Goal: Task Accomplishment & Management: Manage account settings

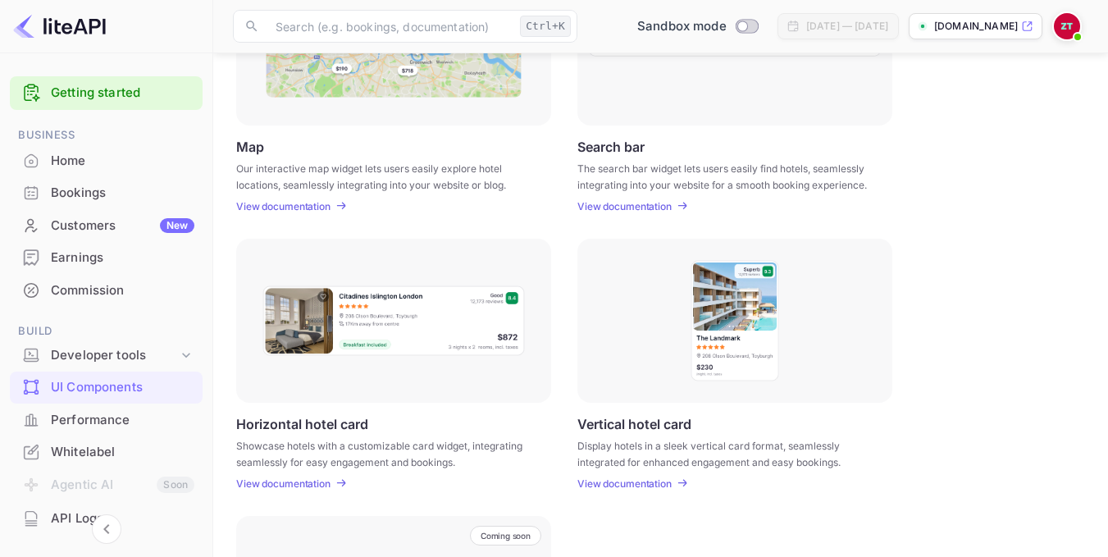
click at [101, 223] on div "Customers New" at bounding box center [123, 226] width 144 height 19
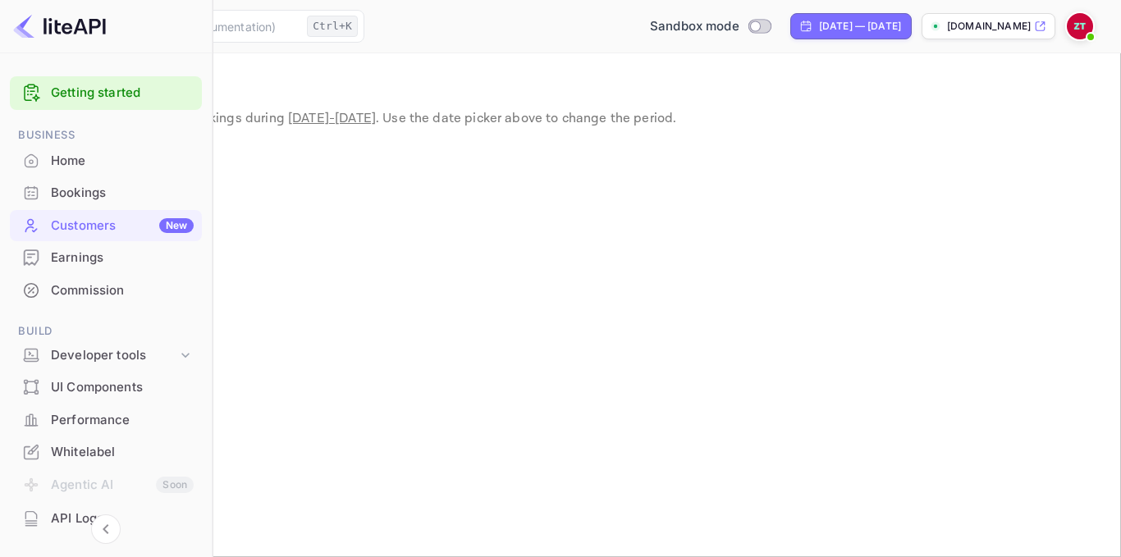
click at [78, 295] on div "Commission" at bounding box center [122, 290] width 143 height 19
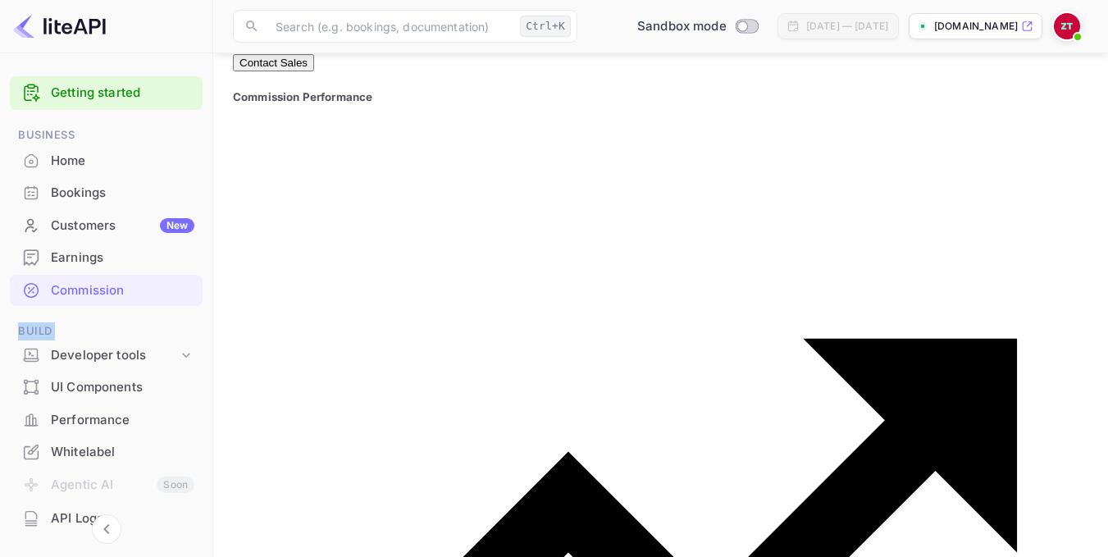
drag, startPoint x: 208, startPoint y: 297, endPoint x: 206, endPoint y: 391, distance: 94.4
click at [206, 391] on div "Getting started Business Home Bookings Customers New Earnings Commission Build …" at bounding box center [106, 419] width 212 height 699
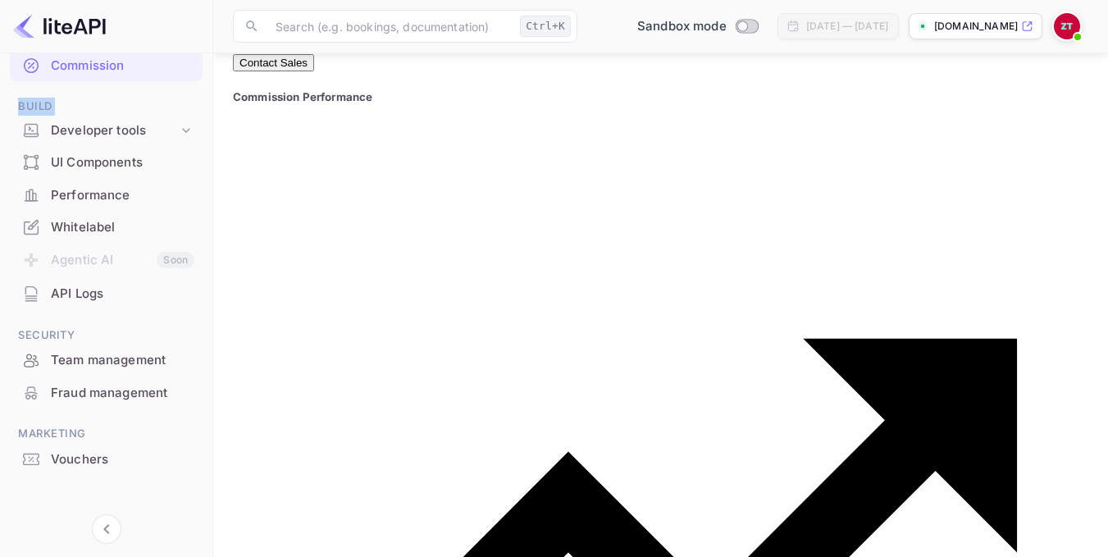
scroll to position [234, 0]
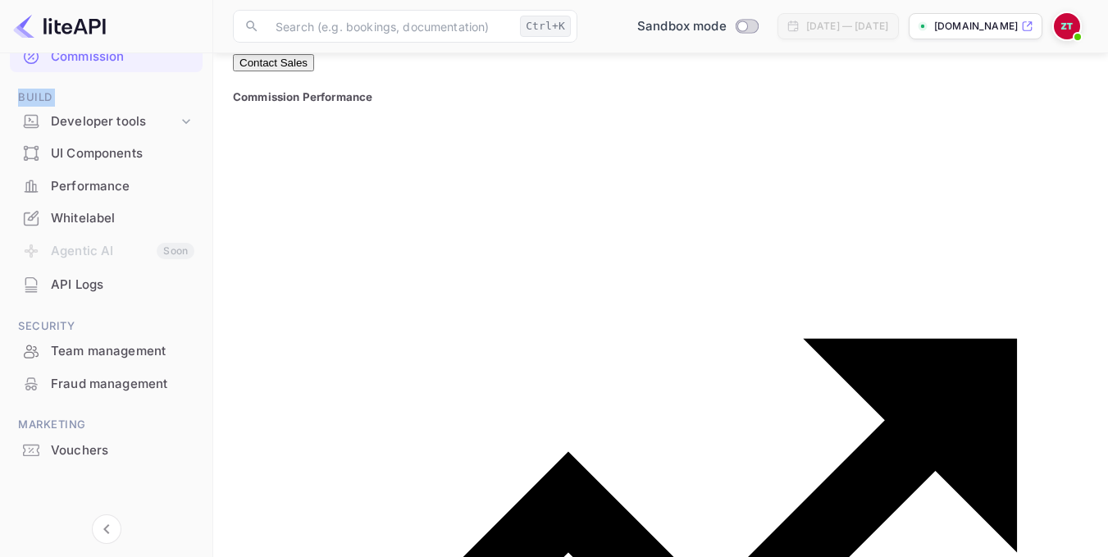
click at [78, 215] on div "Whitelabel" at bounding box center [123, 218] width 144 height 19
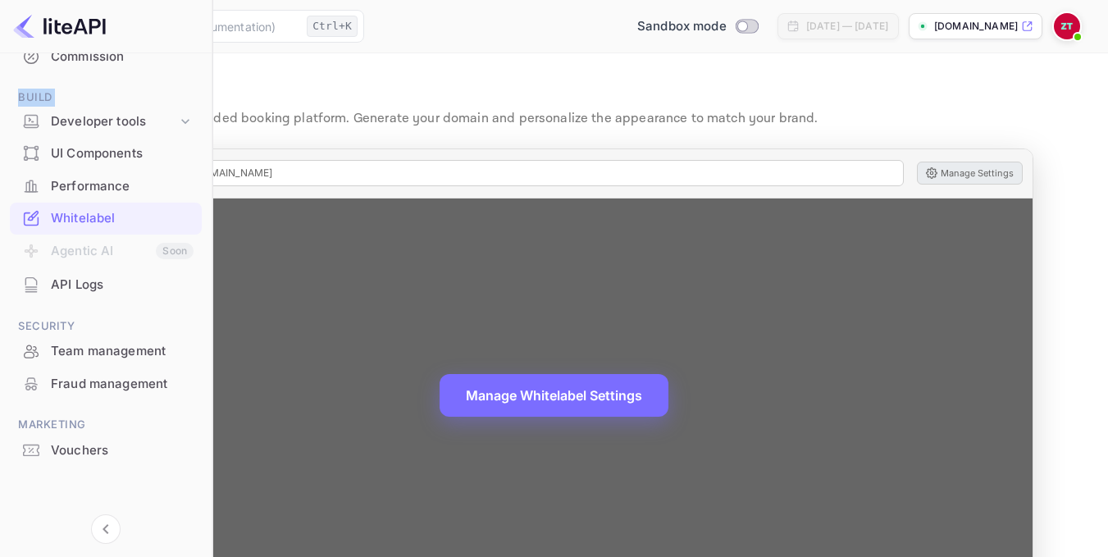
click at [989, 166] on button "Manage Settings" at bounding box center [970, 173] width 106 height 23
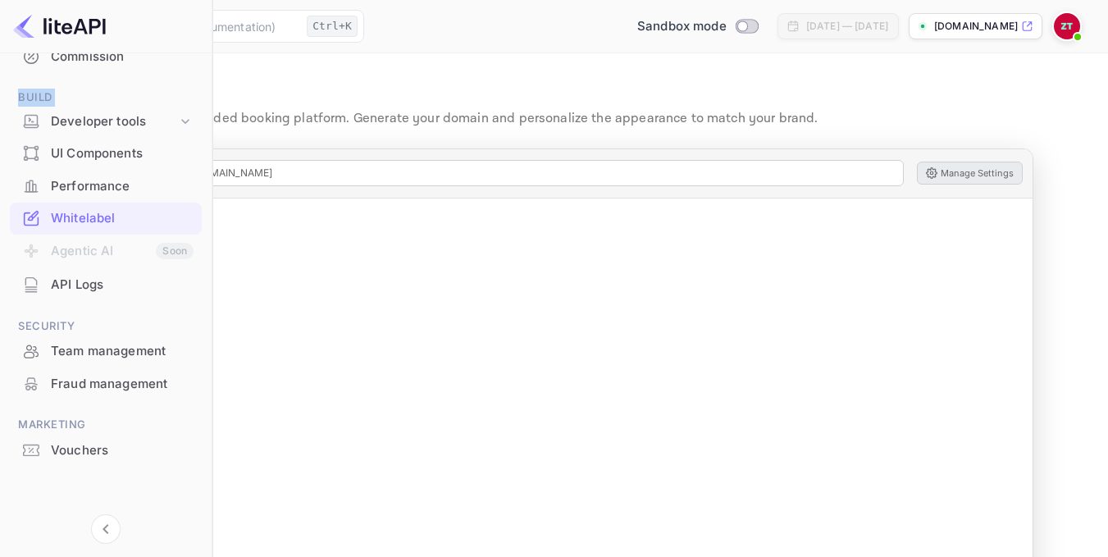
click at [137, 191] on div "Performance" at bounding box center [122, 186] width 143 height 19
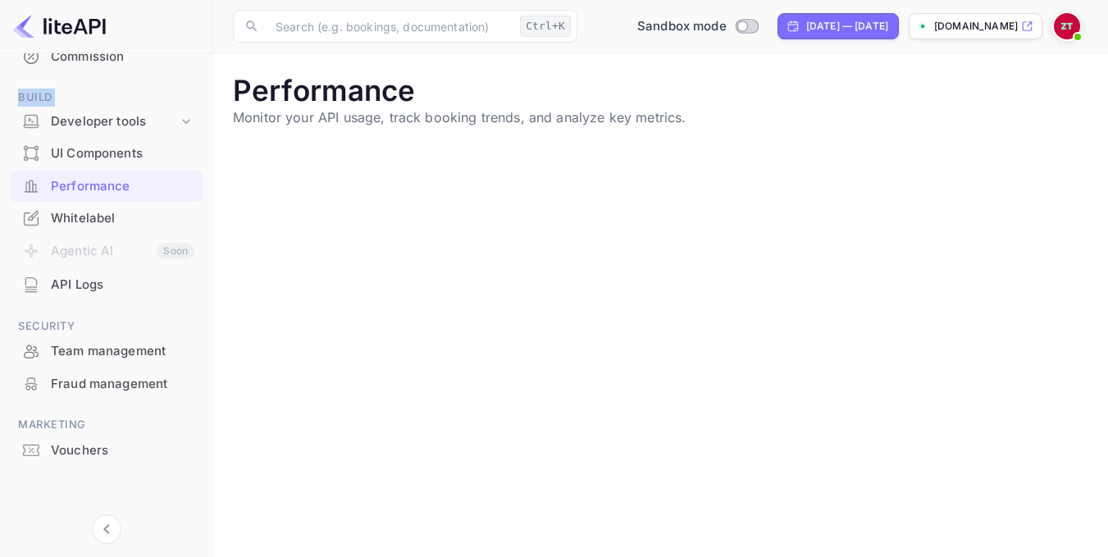
click at [91, 157] on div "UI Components" at bounding box center [123, 153] width 144 height 19
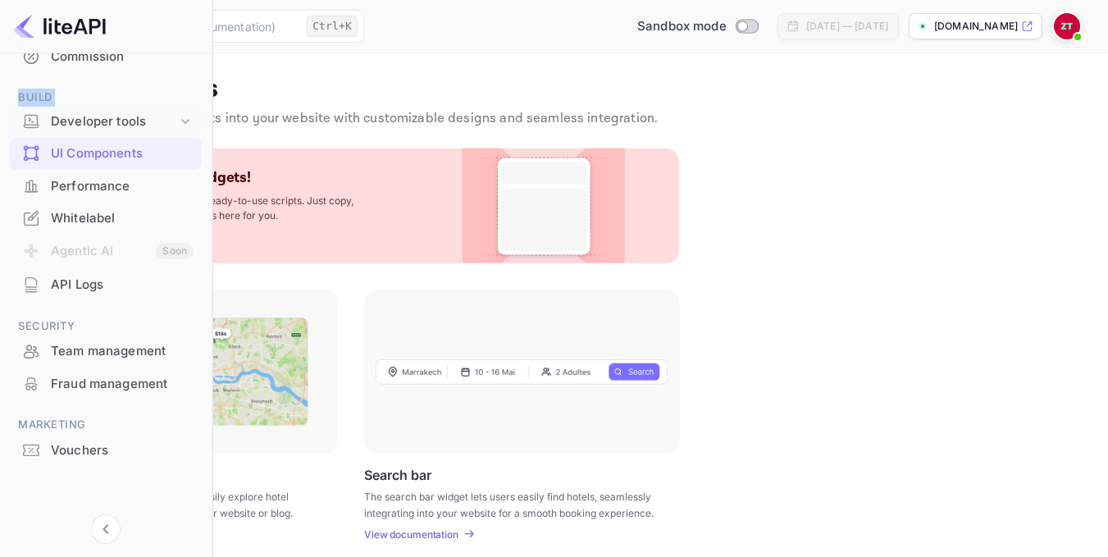
click at [101, 130] on div "Developer tools" at bounding box center [106, 121] width 192 height 29
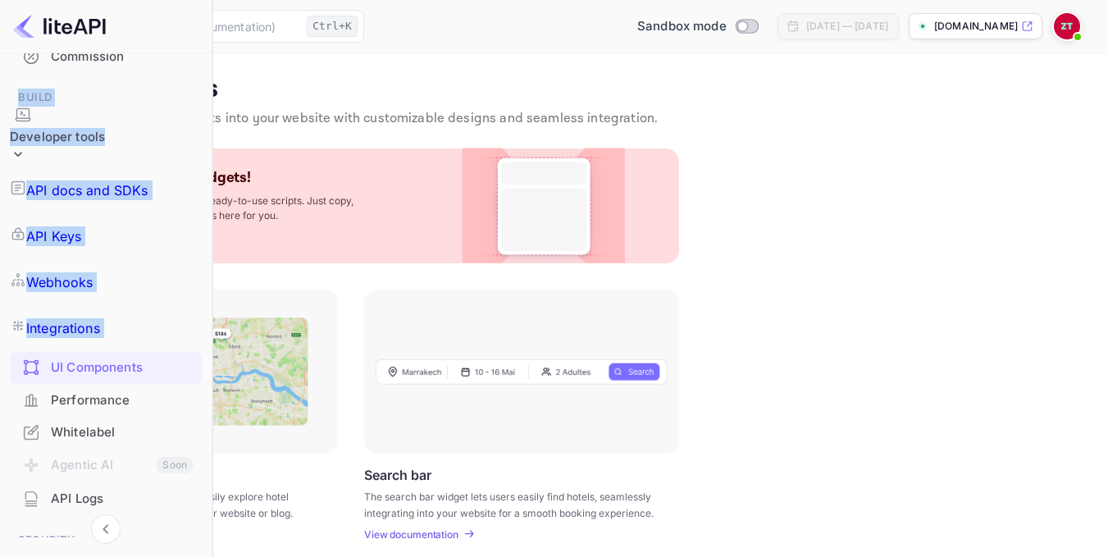
click at [139, 180] on p "API docs and SDKs" at bounding box center [87, 190] width 122 height 20
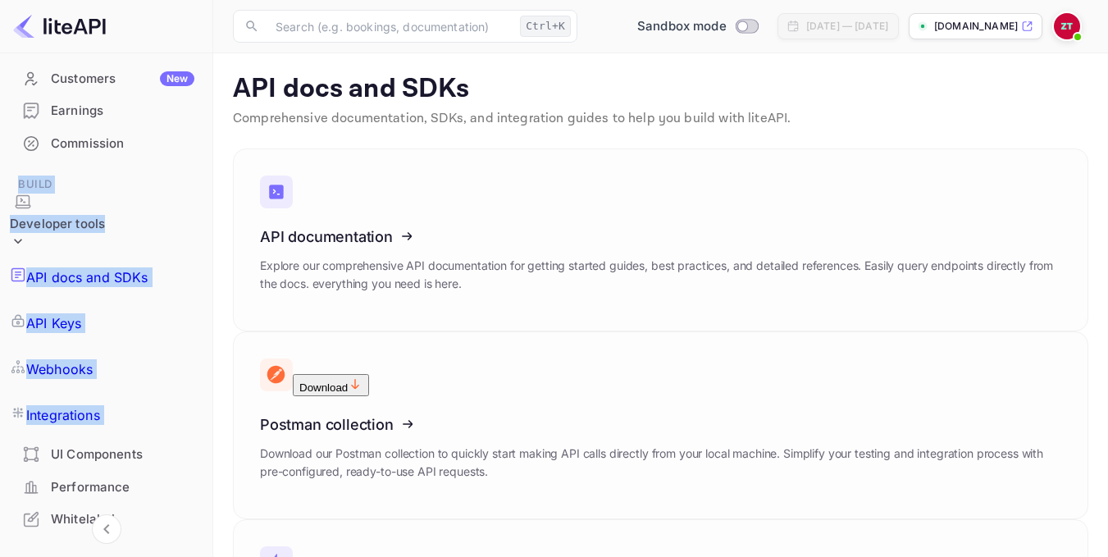
scroll to position [70, 0]
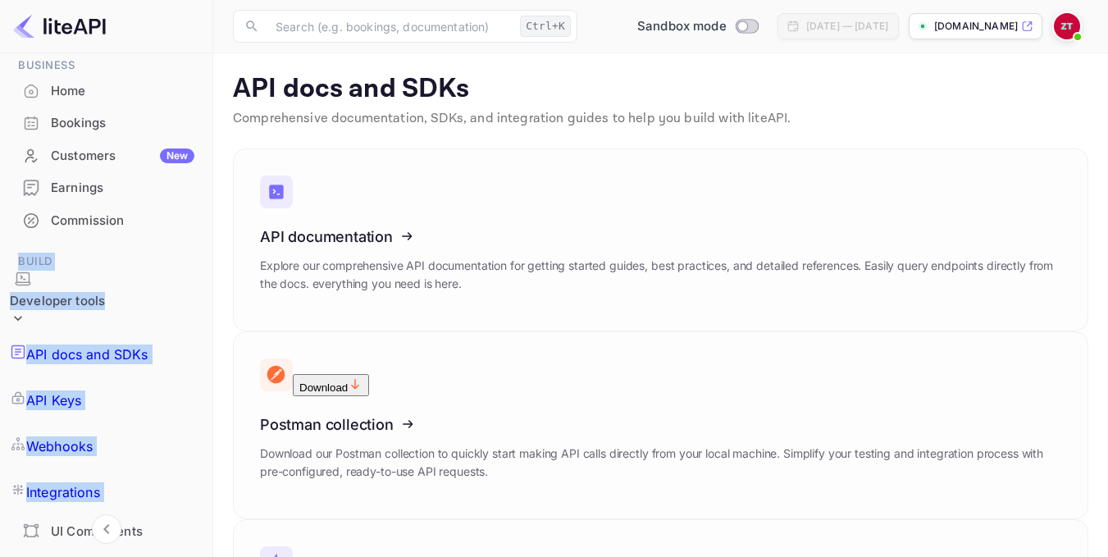
click at [91, 222] on div "Commission" at bounding box center [123, 221] width 144 height 19
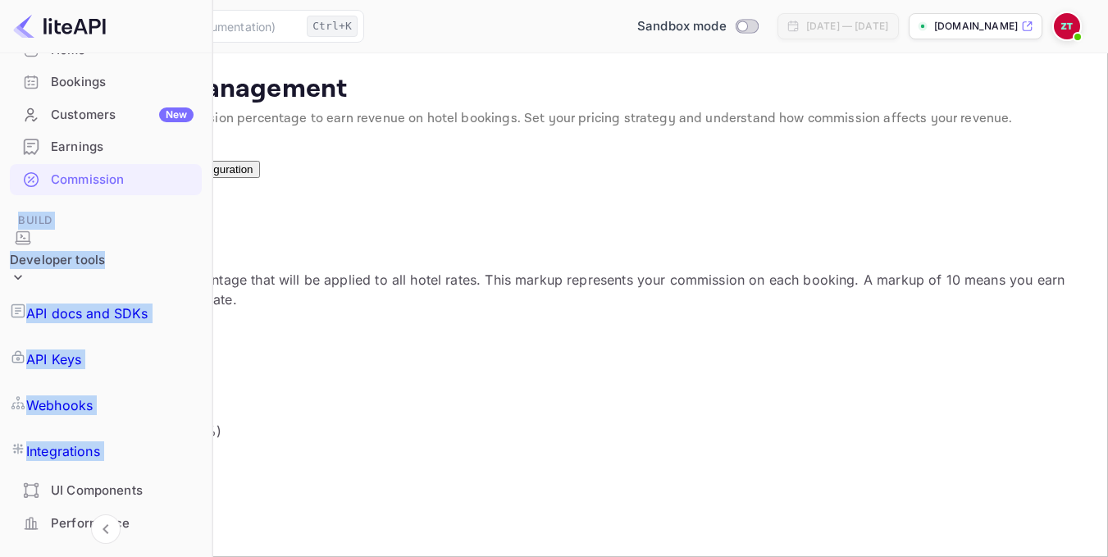
scroll to position [70, 0]
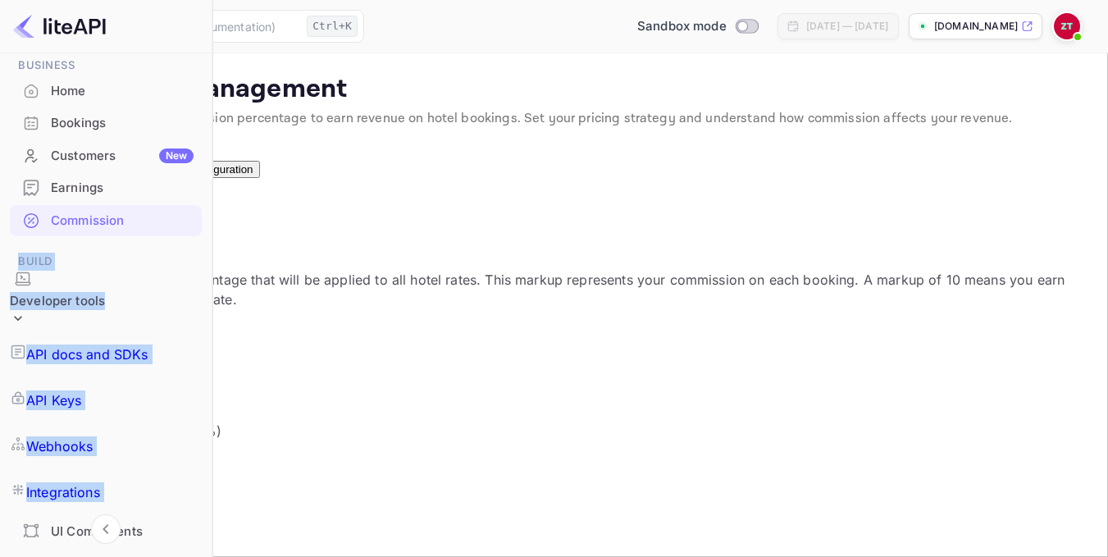
click at [86, 168] on div "Customers New" at bounding box center [106, 156] width 192 height 32
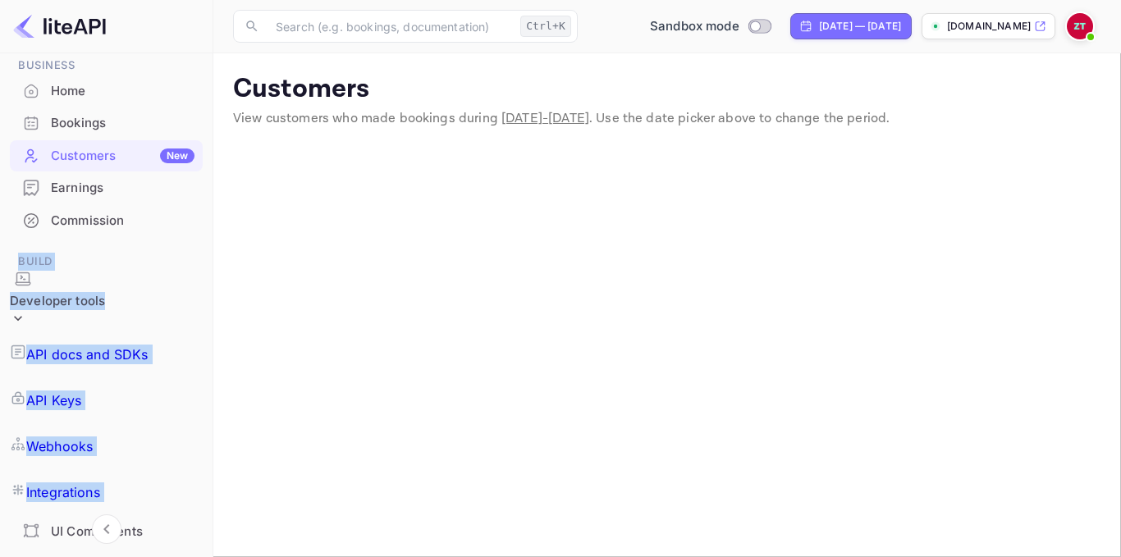
click at [85, 218] on div "Commission" at bounding box center [123, 221] width 144 height 19
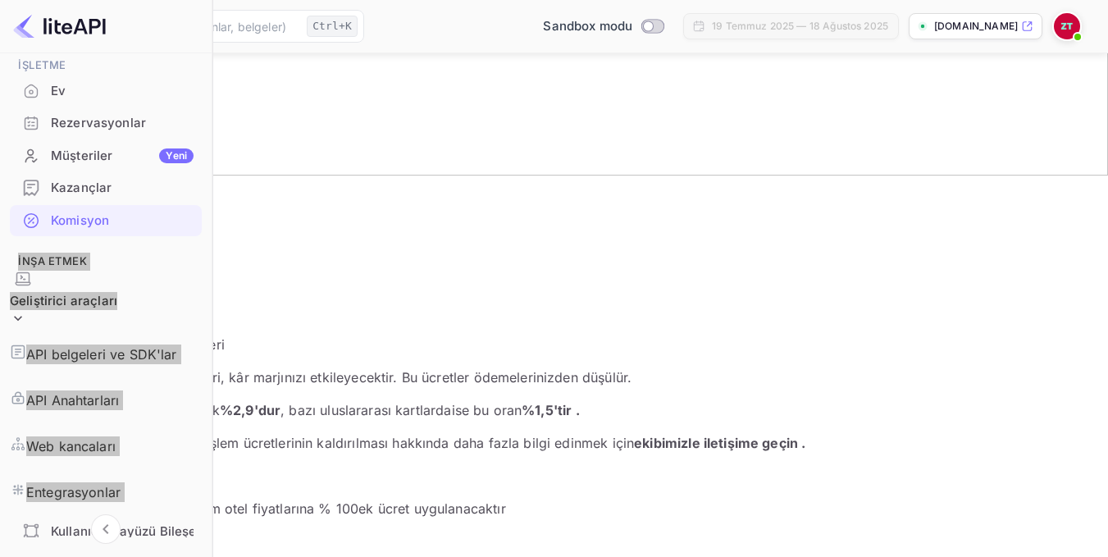
scroll to position [410, 0]
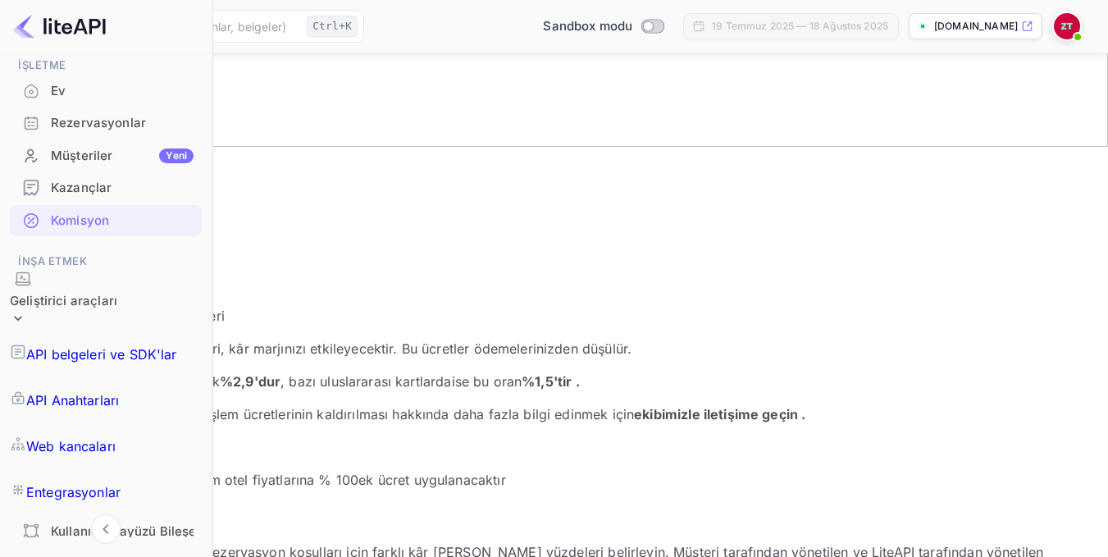
click at [359, 472] on font "Tüm otel fiyatlarına % 100" at bounding box center [276, 480] width 165 height 16
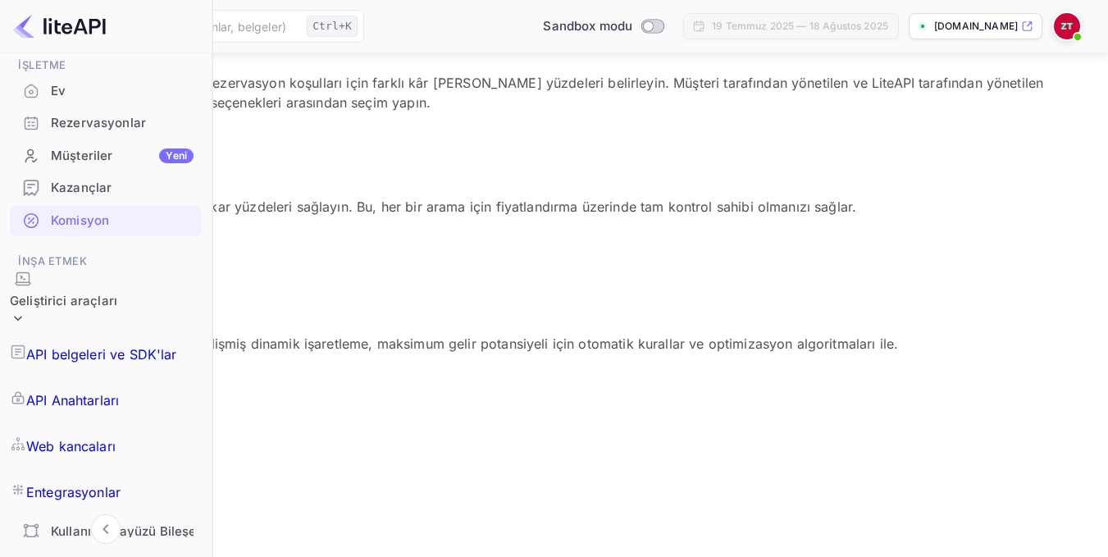
scroll to position [850, 0]
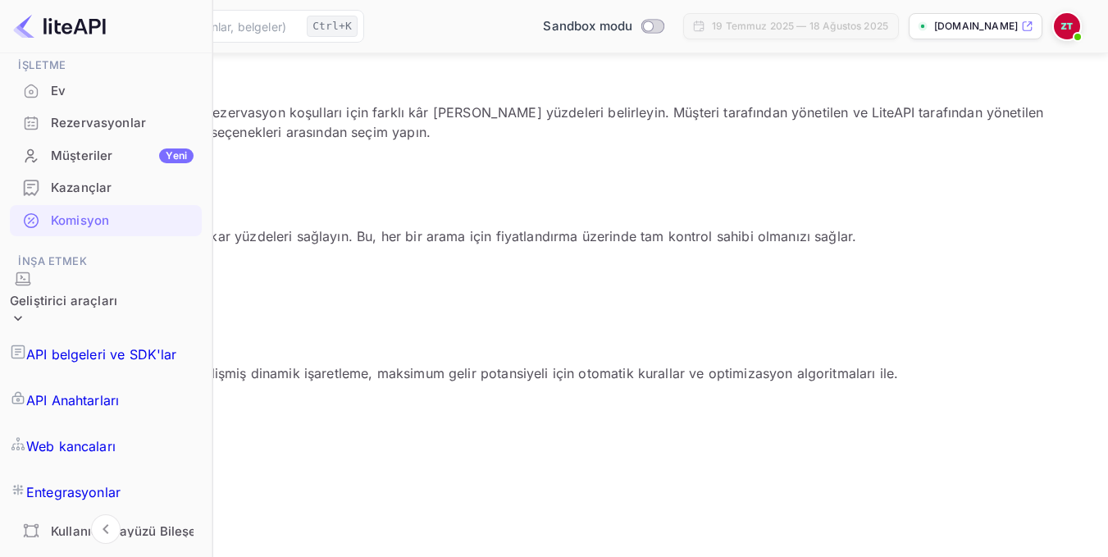
click at [167, 401] on font "Satış Ekibiyle İletişime Geçin" at bounding box center [96, 407] width 140 height 12
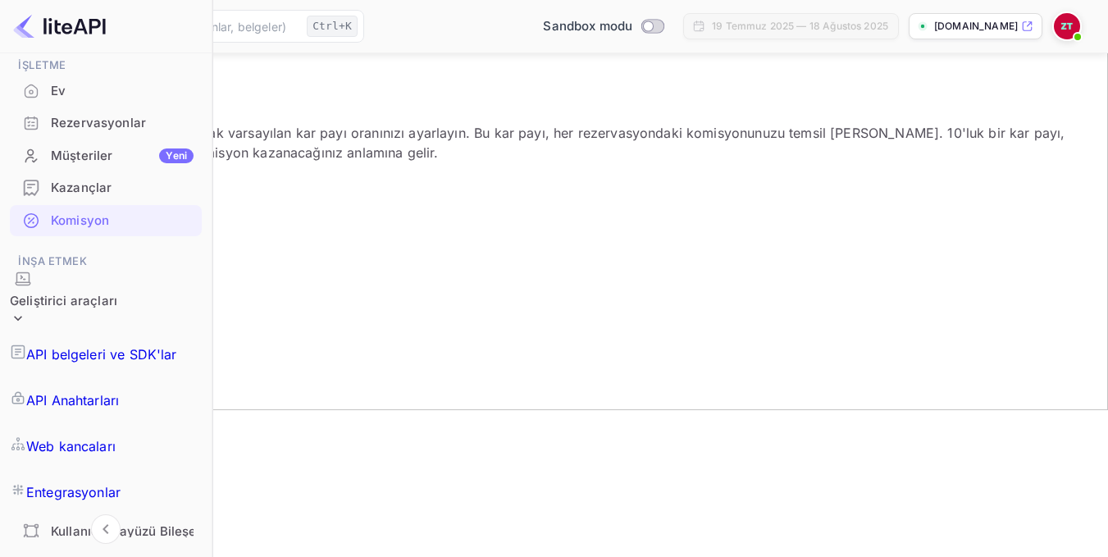
scroll to position [93, 0]
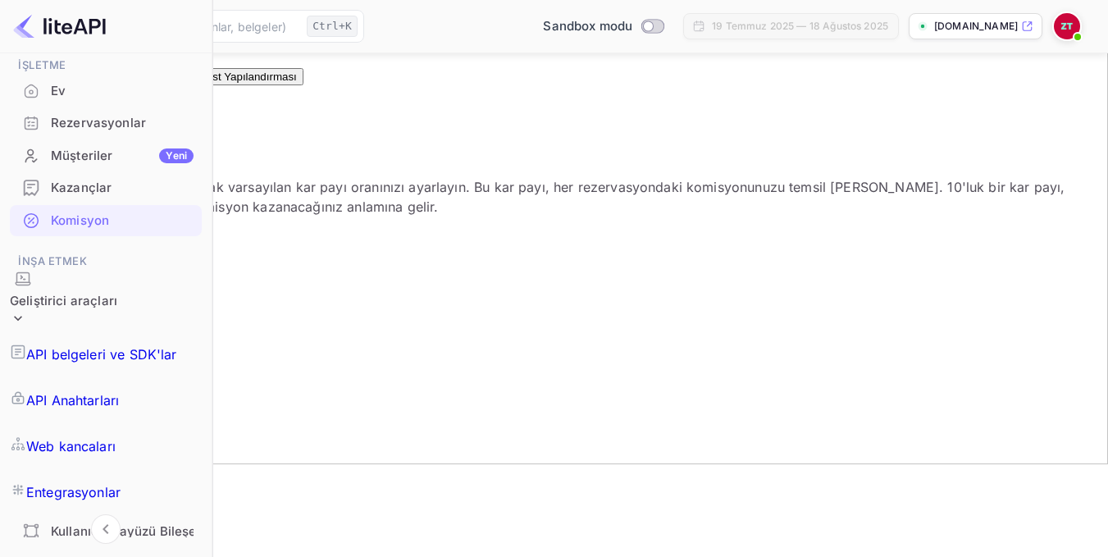
click at [194, 85] on button "Geçersiz kılmalar Yeni" at bounding box center [146, 71] width 98 height 30
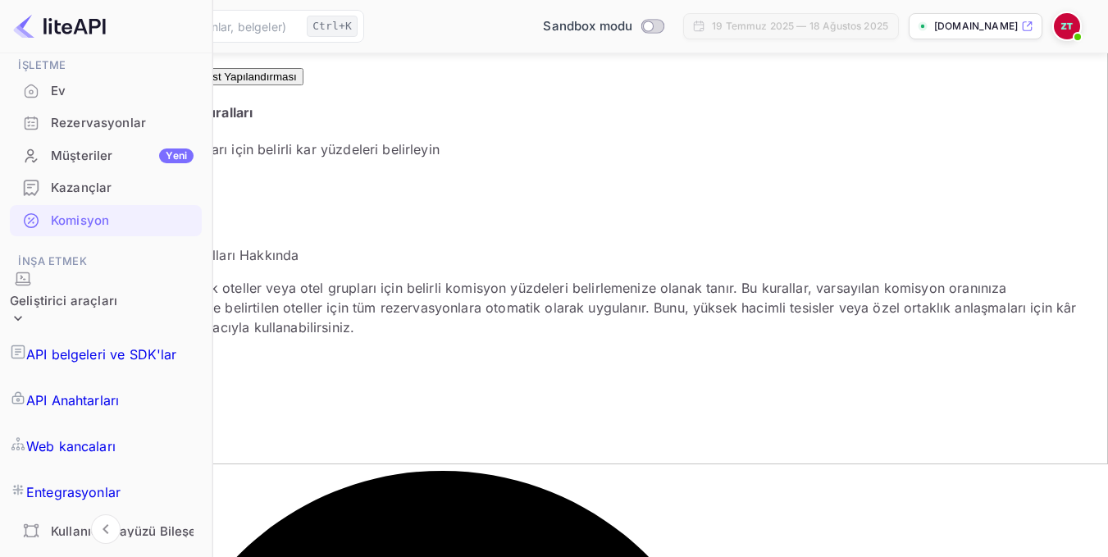
scroll to position [175, 0]
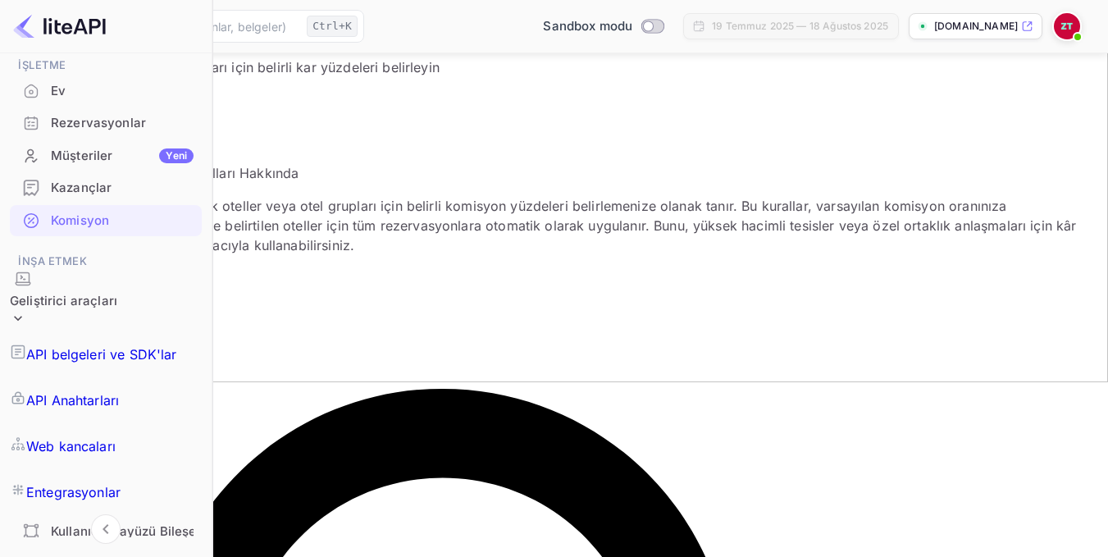
click at [182, 97] on button "Yeni Geçersiz Kılma Kuralı" at bounding box center [101, 103] width 162 height 27
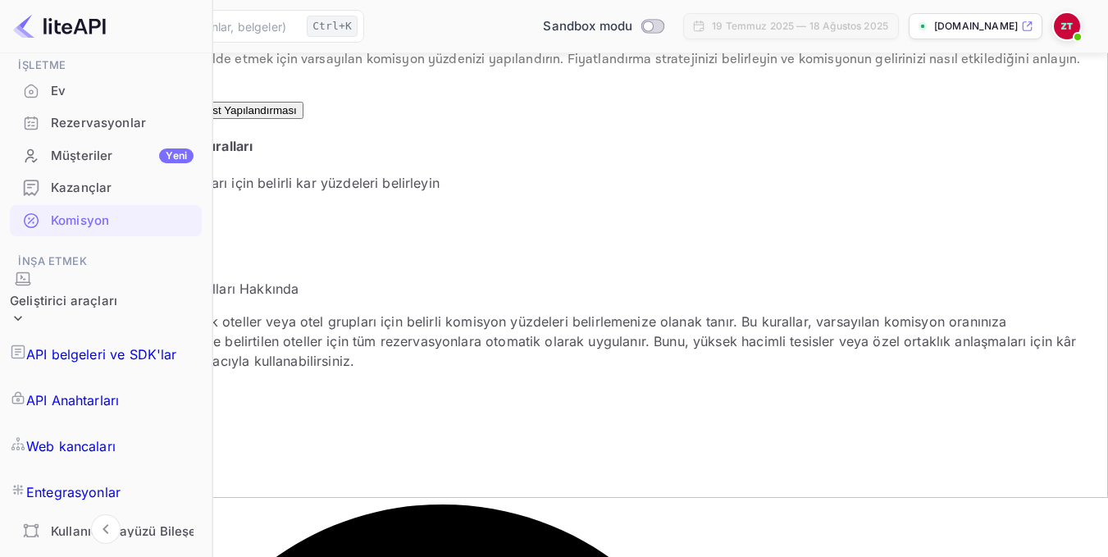
scroll to position [0, 0]
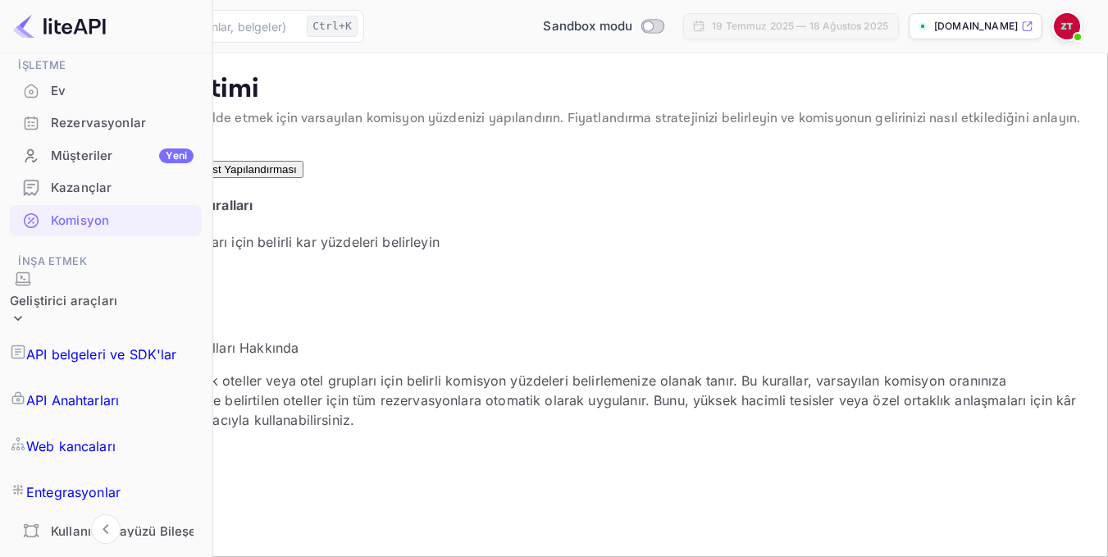
click at [297, 176] on font "Test Yapılandırması" at bounding box center [249, 169] width 96 height 12
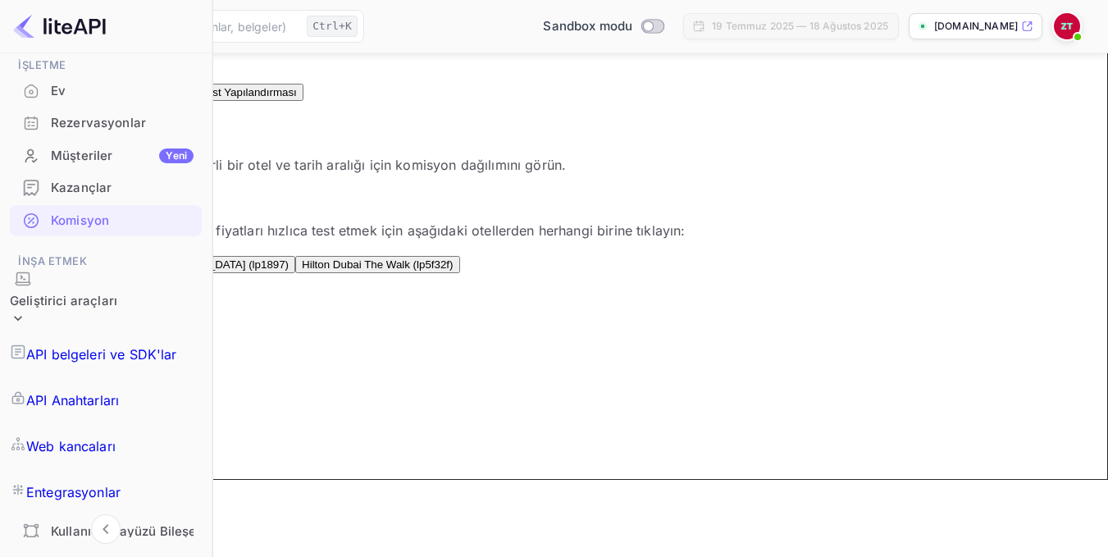
scroll to position [48, 0]
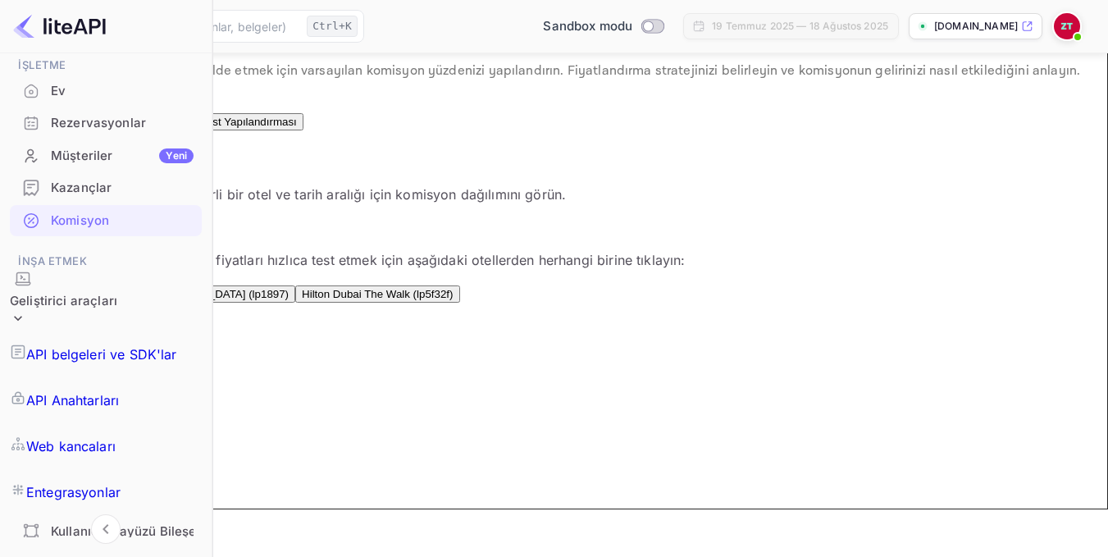
click at [289, 300] on font "Times Meydanı'ndaki [GEOGRAPHIC_DATA] (lp1897)" at bounding box center [157, 294] width 263 height 12
type input "lp1897"
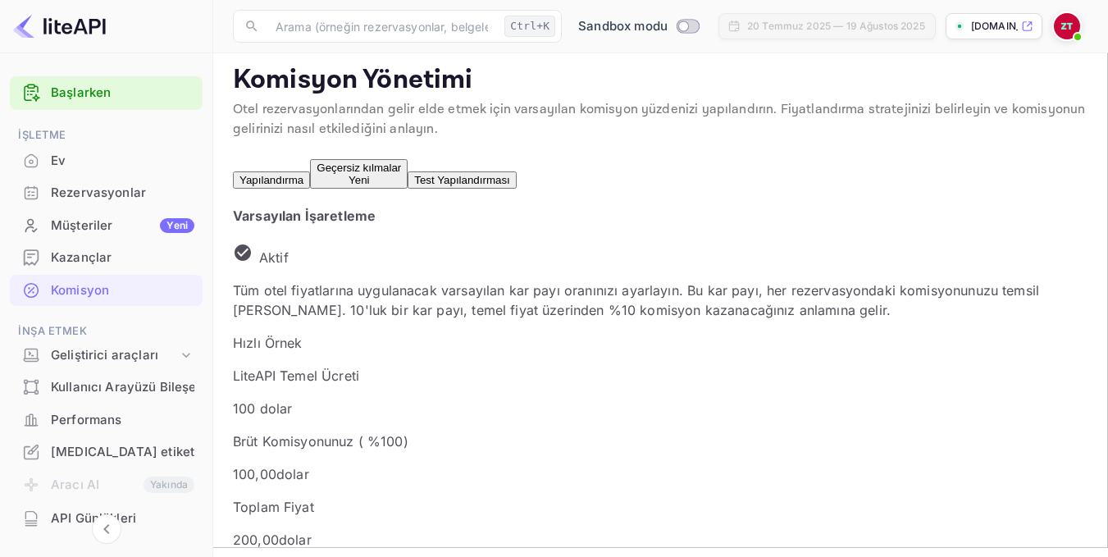
scroll to position [3, 0]
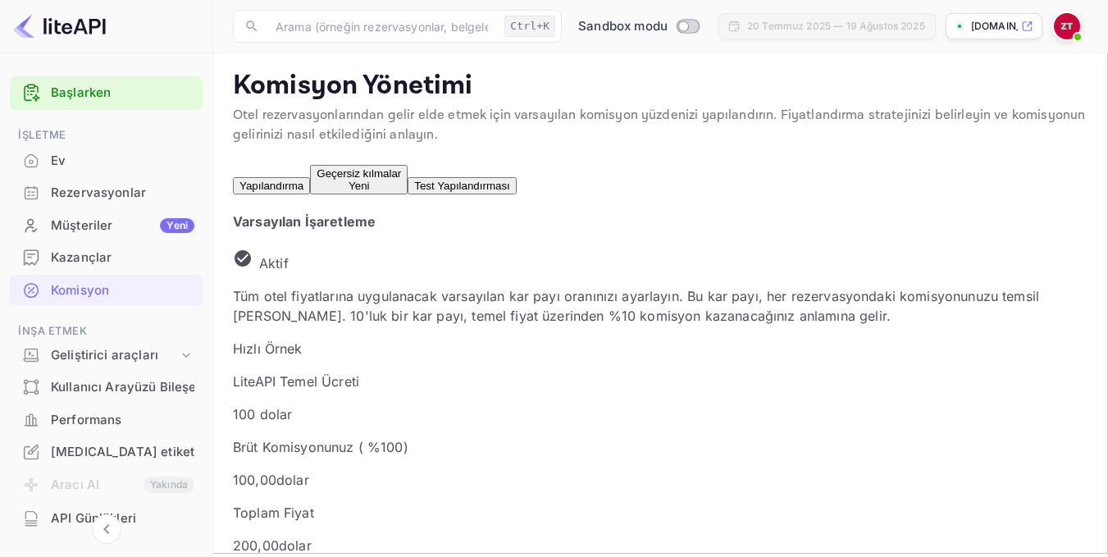
click at [408, 193] on button "Geçersiz kılmalar Yeni" at bounding box center [359, 180] width 98 height 30
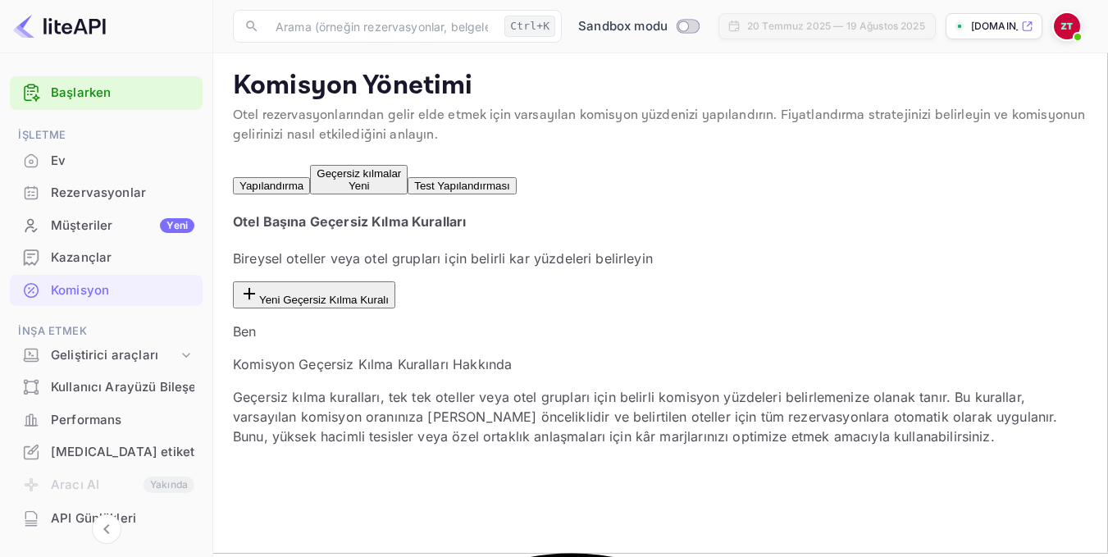
click at [510, 192] on font "Test Yapılandırması" at bounding box center [462, 186] width 96 height 12
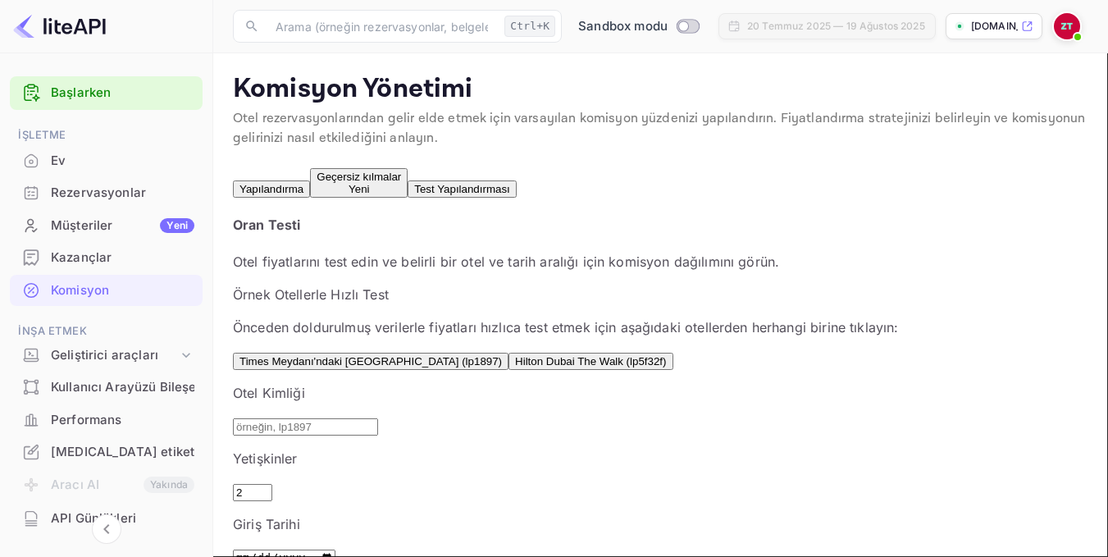
click at [351, 183] on font "Geçersiz kılmalar" at bounding box center [359, 177] width 85 height 12
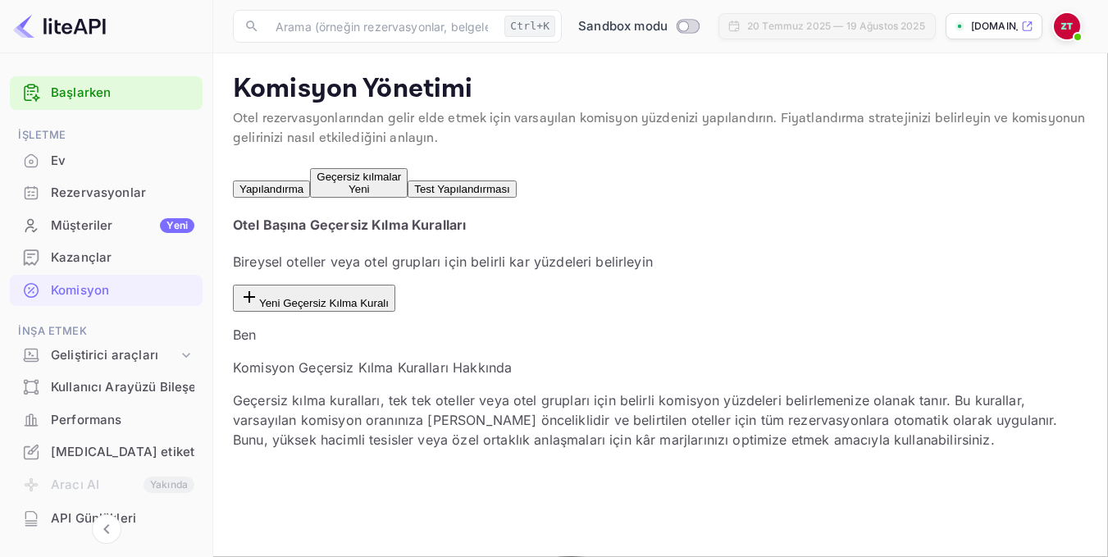
click at [287, 190] on font "Yapılandırma" at bounding box center [272, 189] width 64 height 12
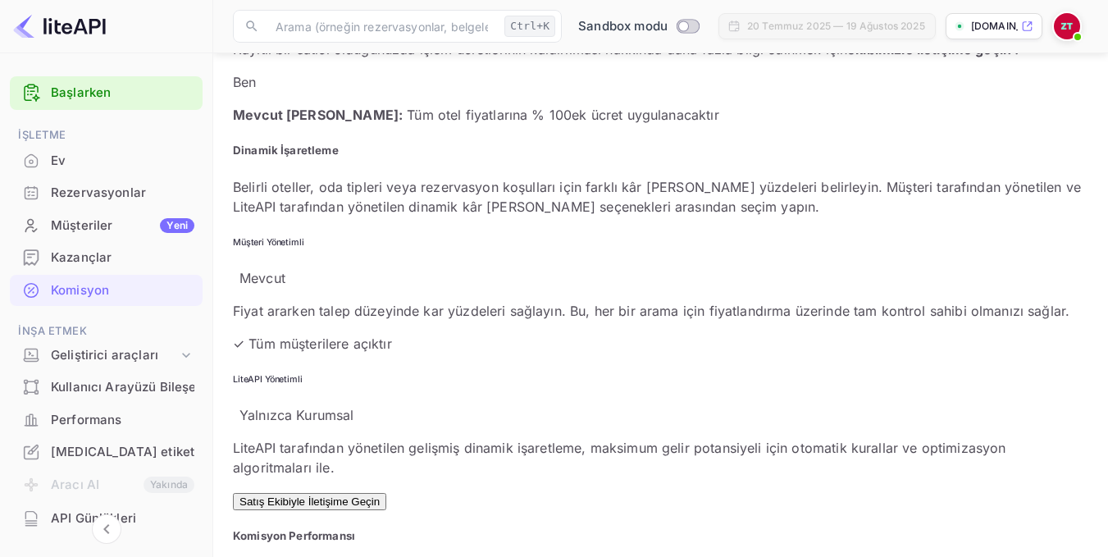
scroll to position [787, 0]
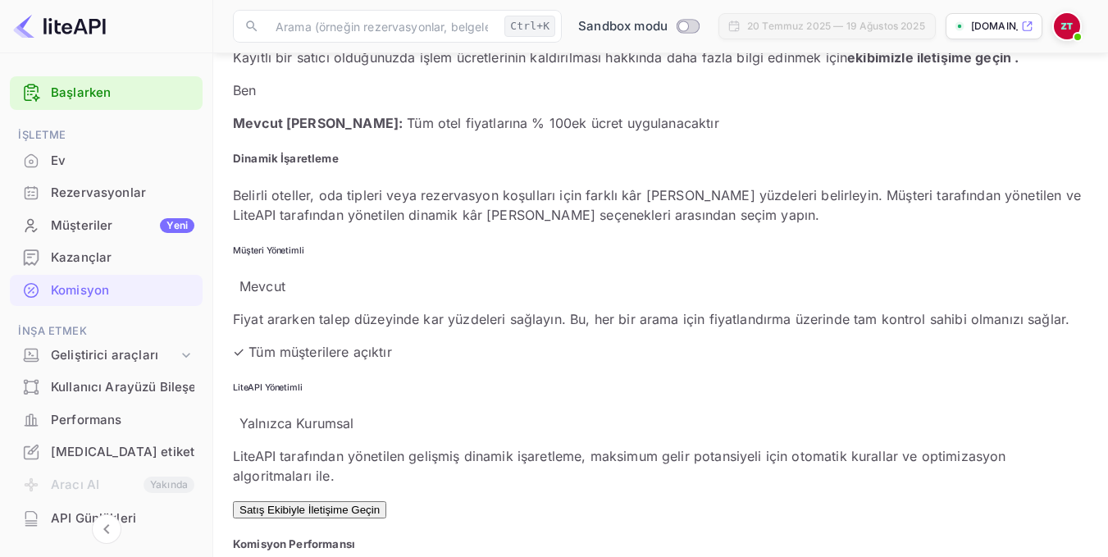
click at [414, 327] on font "Fiyat ararken talep düzeyinde kar yüzdeleri sağlayın. Bu, her bir arama için fi…" at bounding box center [651, 319] width 837 height 16
click at [371, 360] on font "✓ Tüm müşterilere açıktır" at bounding box center [312, 352] width 159 height 16
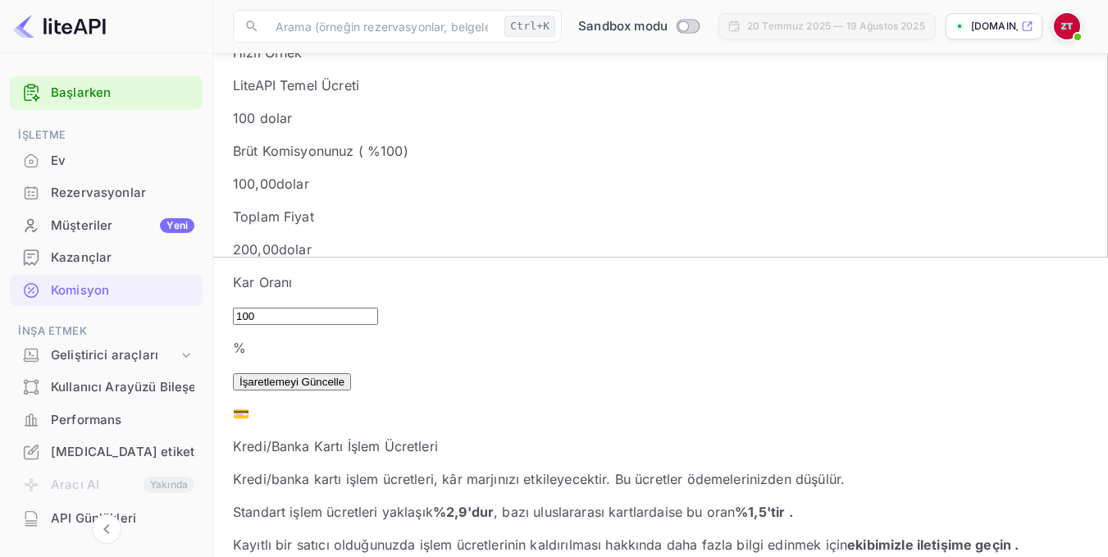
scroll to position [313, 0]
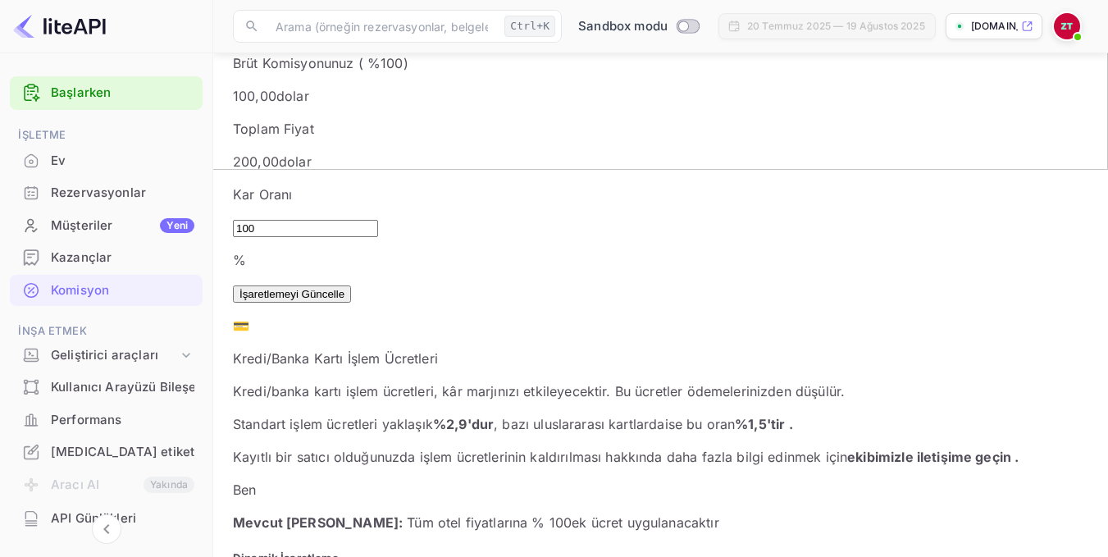
scroll to position [390, 0]
